Goal: Task Accomplishment & Management: Complete application form

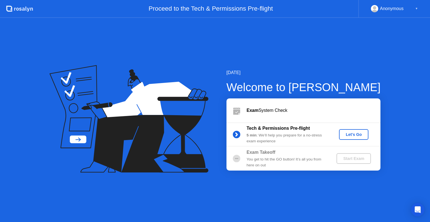
click at [349, 114] on div "Exam System Check" at bounding box center [303, 110] width 154 height 24
click at [132, 51] on div "[DATE] Welcome to [PERSON_NAME] Exam System Check Tech & Permissions Pre-flight…" at bounding box center [215, 120] width 430 height 204
drag, startPoint x: 283, startPoint y: 110, endPoint x: 256, endPoint y: 110, distance: 27.1
click at [256, 110] on div "Exam System Check" at bounding box center [314, 110] width 134 height 7
drag, startPoint x: 248, startPoint y: 110, endPoint x: 287, endPoint y: 109, distance: 38.6
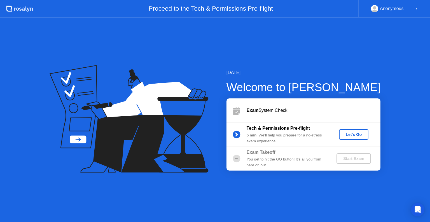
click at [287, 109] on div "Exam System Check" at bounding box center [314, 110] width 134 height 7
click at [329, 109] on div "Exam System Check" at bounding box center [314, 110] width 134 height 7
click at [339, 113] on div "Exam System Check" at bounding box center [314, 110] width 134 height 7
drag, startPoint x: 284, startPoint y: 110, endPoint x: 252, endPoint y: 110, distance: 31.6
click at [252, 110] on div "Exam System Check" at bounding box center [314, 110] width 134 height 7
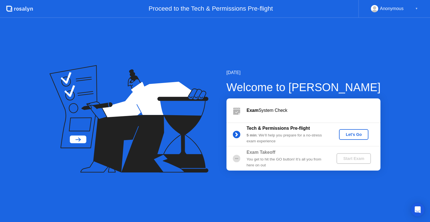
click at [413, 5] on div "Anonymous ▼" at bounding box center [394, 8] width 47 height 7
click at [415, 7] on div "▼" at bounding box center [416, 8] width 3 height 7
click at [353, 132] on div "Let's Go" at bounding box center [353, 134] width 25 height 4
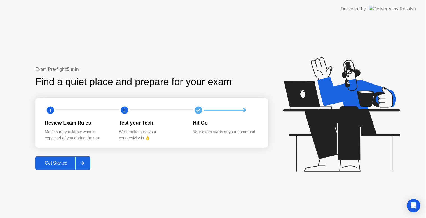
click at [84, 168] on div at bounding box center [81, 163] width 13 height 13
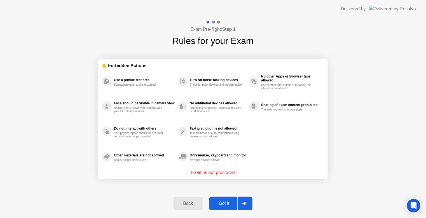
click at [243, 203] on icon at bounding box center [244, 203] width 4 height 3
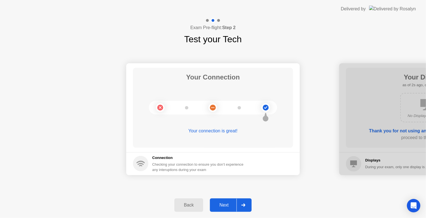
drag, startPoint x: 221, startPoint y: 132, endPoint x: 250, endPoint y: 190, distance: 64.6
click at [222, 133] on div "Your connection is great!" at bounding box center [213, 131] width 160 height 7
click at [246, 204] on div at bounding box center [242, 205] width 13 height 13
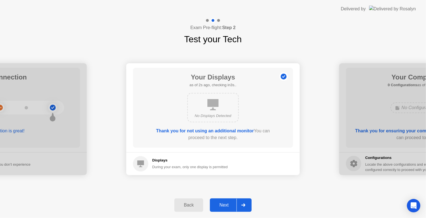
click at [216, 109] on icon at bounding box center [212, 104] width 11 height 11
click at [243, 204] on icon at bounding box center [243, 204] width 4 height 3
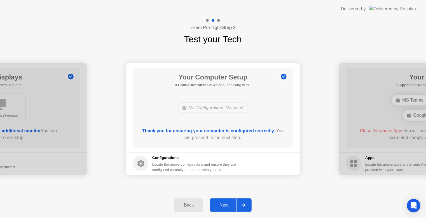
click at [239, 205] on div at bounding box center [242, 205] width 13 height 13
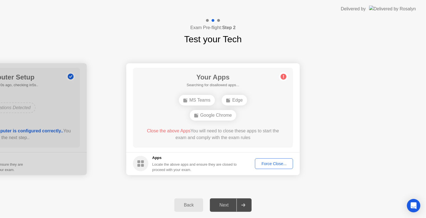
click at [262, 163] on div "Force Close..." at bounding box center [274, 163] width 34 height 4
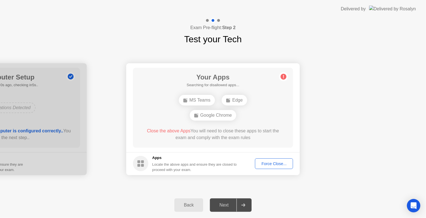
click at [280, 166] on div "Force Close..." at bounding box center [274, 163] width 34 height 4
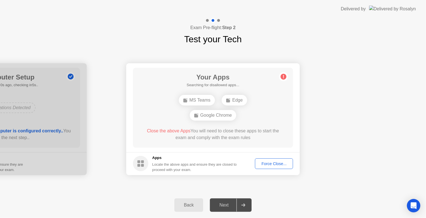
click at [283, 77] on circle at bounding box center [284, 77] width 6 height 6
click at [282, 77] on circle at bounding box center [284, 77] width 6 height 6
click at [259, 118] on div "Your Apps Searching for disallowed apps... Edge Close the above App You will ne…" at bounding box center [213, 108] width 160 height 80
click at [282, 74] on circle at bounding box center [284, 77] width 6 height 6
click at [282, 76] on circle at bounding box center [284, 77] width 6 height 6
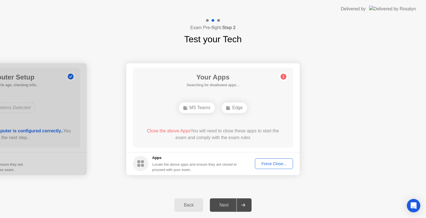
click at [282, 77] on circle at bounding box center [284, 77] width 6 height 6
click at [332, 12] on header "Delivered by" at bounding box center [213, 9] width 426 height 18
drag, startPoint x: 331, startPoint y: 12, endPoint x: 329, endPoint y: 15, distance: 3.3
click at [329, 15] on header "Delivered by" at bounding box center [213, 9] width 426 height 18
click at [281, 75] on icon at bounding box center [283, 76] width 9 height 9
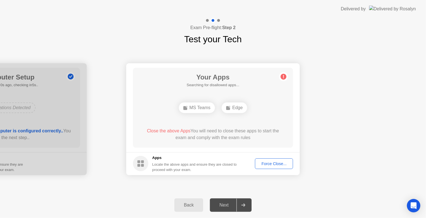
click at [281, 77] on circle at bounding box center [284, 77] width 6 height 6
click at [281, 78] on circle at bounding box center [284, 77] width 6 height 6
click at [283, 77] on circle at bounding box center [284, 77] width 6 height 6
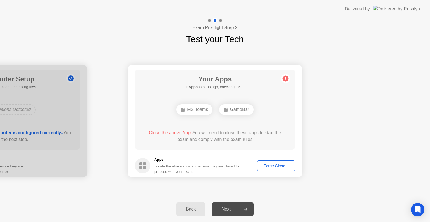
click at [287, 79] on circle at bounding box center [286, 79] width 6 height 6
drag, startPoint x: 268, startPoint y: 93, endPoint x: 268, endPoint y: 104, distance: 10.6
click at [268, 93] on div "Your Apps 2 Apps as of 1s ago, checking in4s.. MS Teams GameBar Close the above…" at bounding box center [215, 110] width 160 height 80
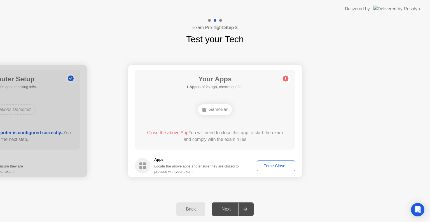
click at [220, 108] on div "GameBar" at bounding box center [215, 109] width 34 height 11
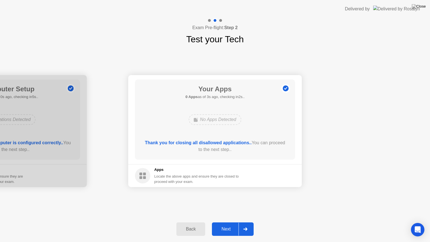
click at [231, 222] on button "Next" at bounding box center [233, 228] width 42 height 13
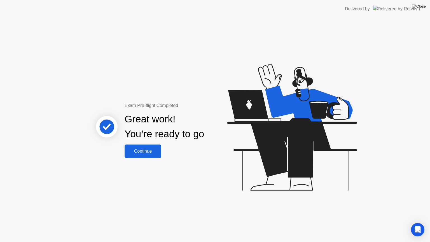
click at [137, 152] on div "Continue" at bounding box center [142, 151] width 33 height 5
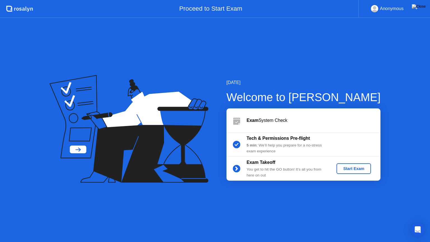
click at [350, 168] on div "Start Exam" at bounding box center [354, 168] width 30 height 4
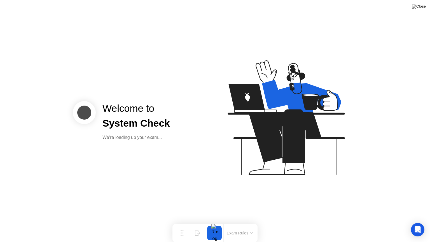
click at [247, 222] on button "Exam Rules" at bounding box center [240, 232] width 30 height 5
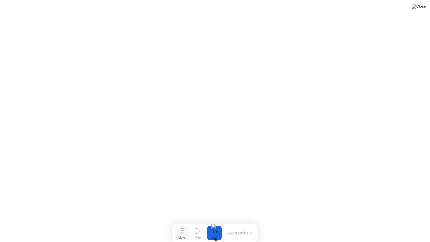
click at [180, 222] on circle at bounding box center [180, 230] width 1 height 1
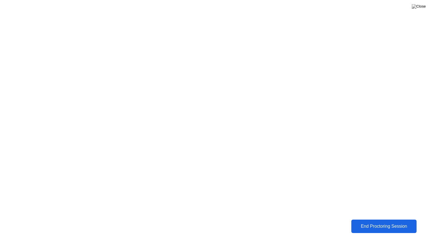
click at [371, 222] on div "End Proctoring Session" at bounding box center [383, 225] width 65 height 5
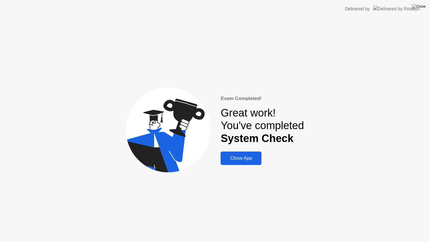
click at [246, 158] on div "Close App" at bounding box center [240, 158] width 37 height 6
